Goal: Entertainment & Leisure: Consume media (video, audio)

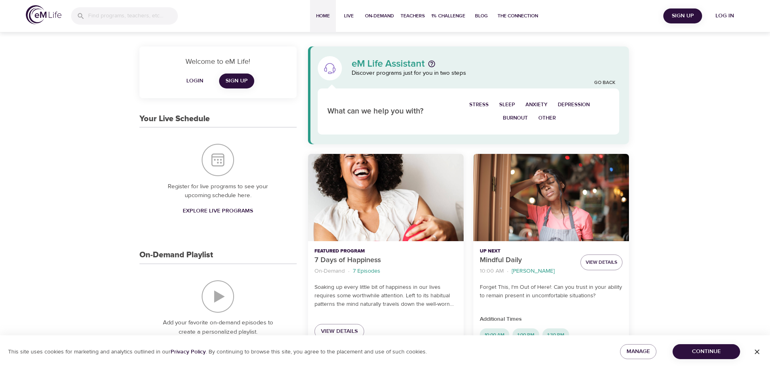
click at [736, 17] on span "Log in" at bounding box center [724, 16] width 32 height 10
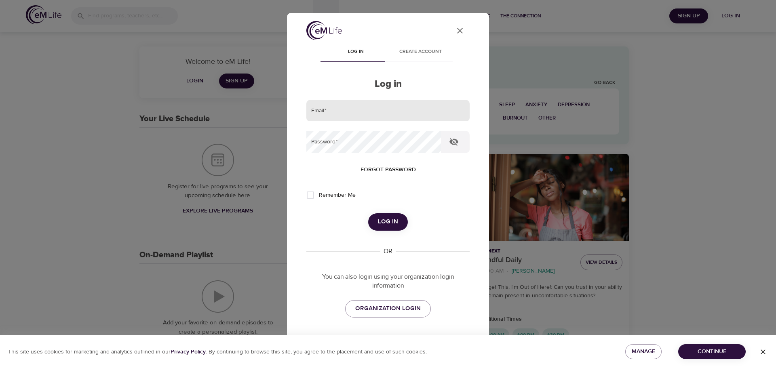
type input "[EMAIL_ADDRESS][DOMAIN_NAME]"
click at [403, 104] on input "[EMAIL_ADDRESS][DOMAIN_NAME]" at bounding box center [387, 111] width 163 height 22
click at [388, 219] on span "Log in" at bounding box center [388, 222] width 20 height 11
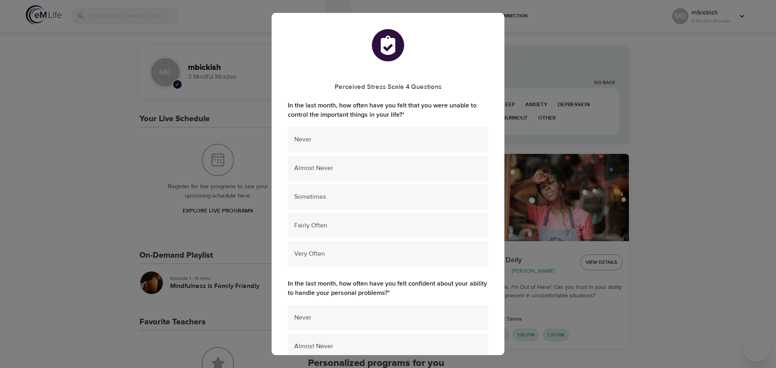
click at [666, 101] on div "Perceived Stress Scale 4 Questions In the last month, how often have you felt t…" at bounding box center [388, 184] width 776 height 368
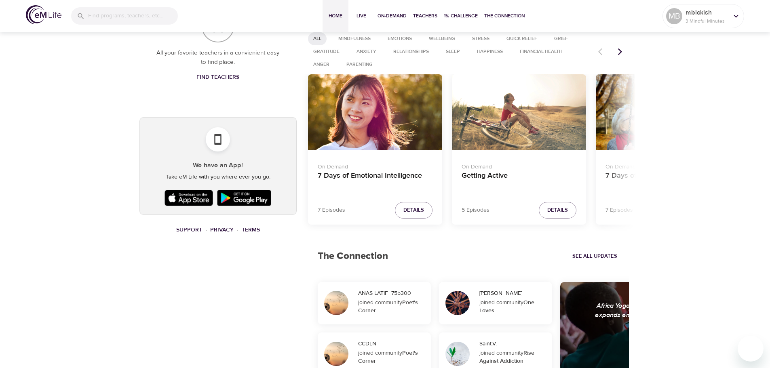
scroll to position [323, 0]
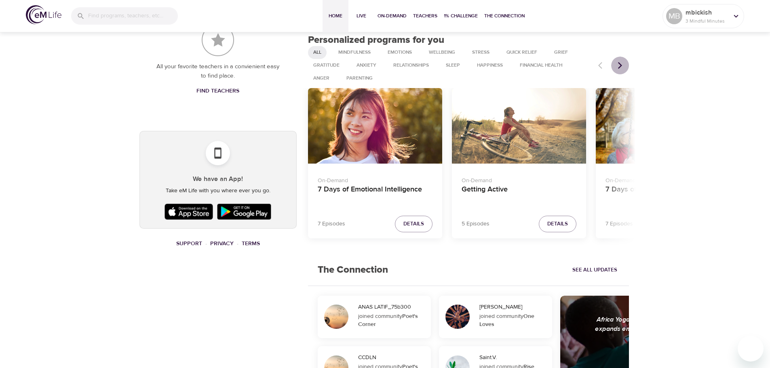
click at [619, 62] on icon "Next items" at bounding box center [620, 65] width 8 height 8
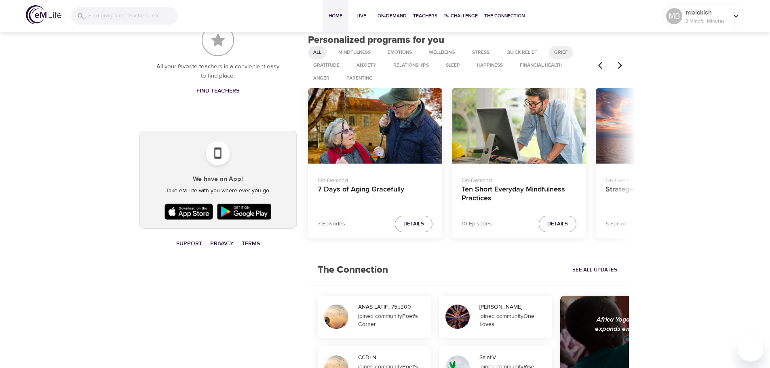
click at [566, 53] on span "Grief" at bounding box center [560, 52] width 23 height 7
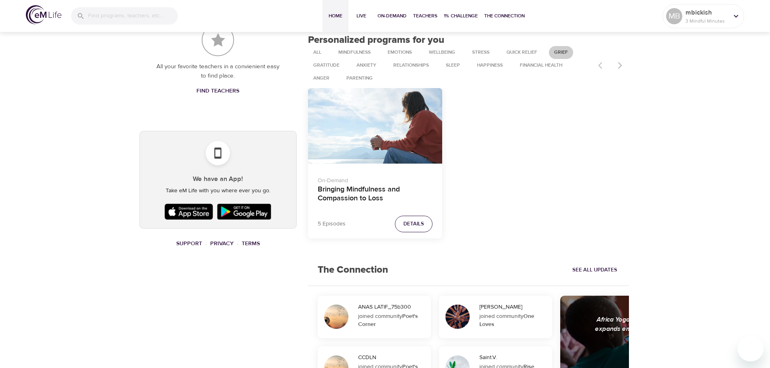
click at [413, 221] on span "Details" at bounding box center [413, 223] width 21 height 9
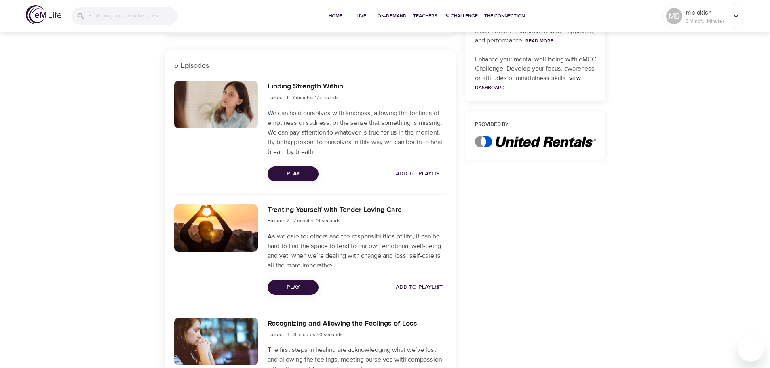
scroll to position [242, 0]
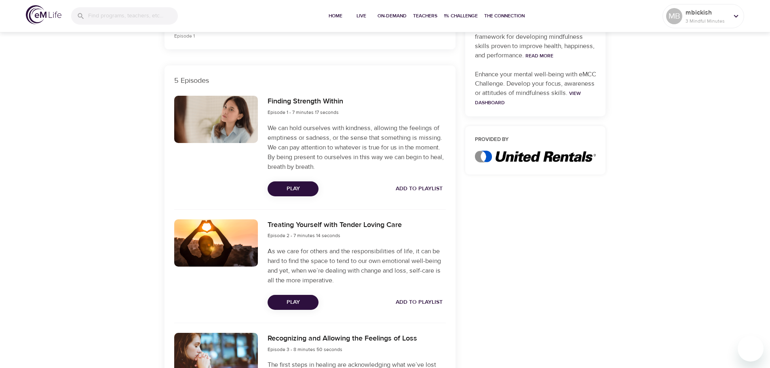
click at [289, 190] on span "Play" at bounding box center [293, 189] width 38 height 10
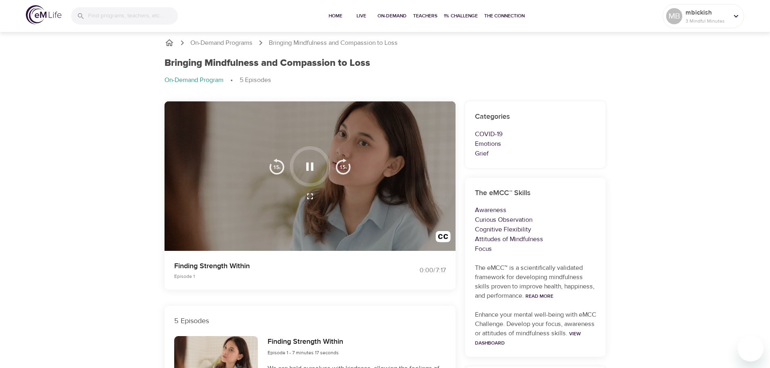
scroll to position [0, 0]
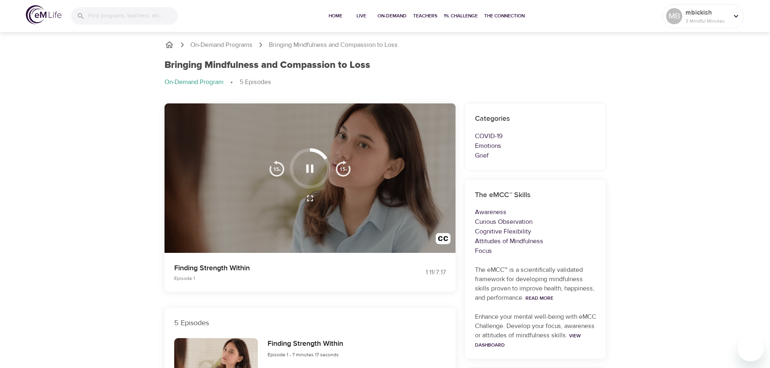
click at [313, 169] on icon "button" at bounding box center [309, 168] width 7 height 8
